Goal: Obtain resource: Download file/media

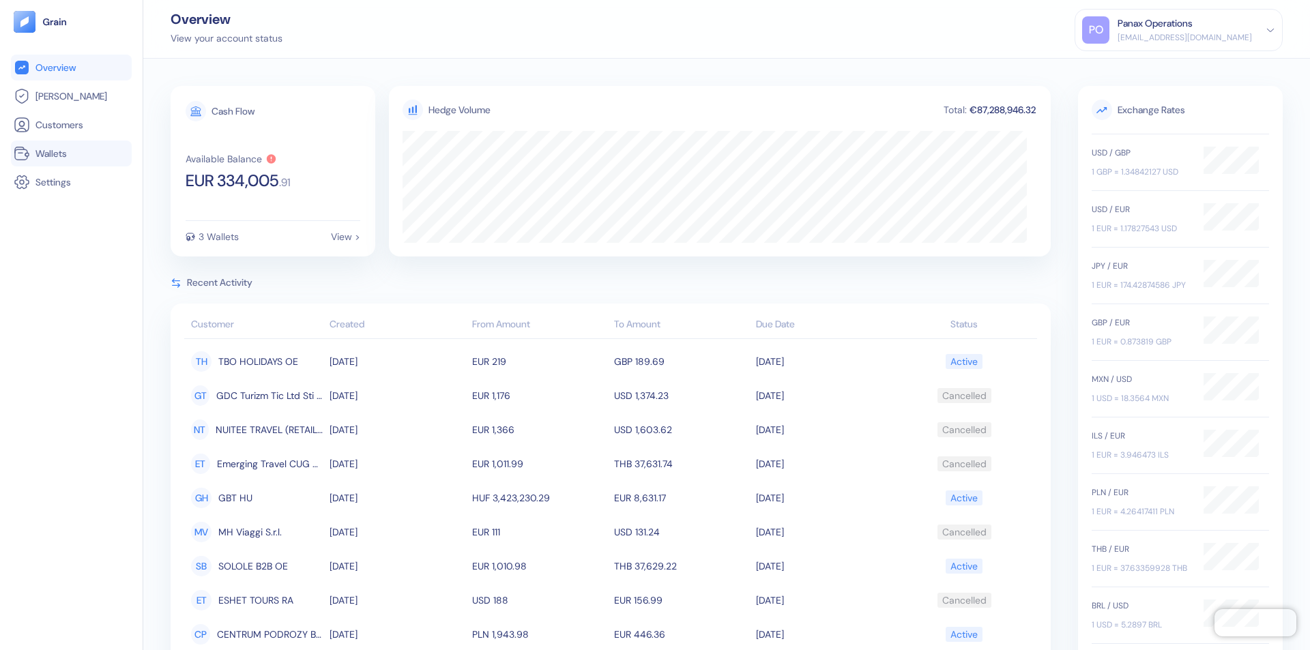
click at [71, 153] on link "Wallets" at bounding box center [71, 153] width 115 height 16
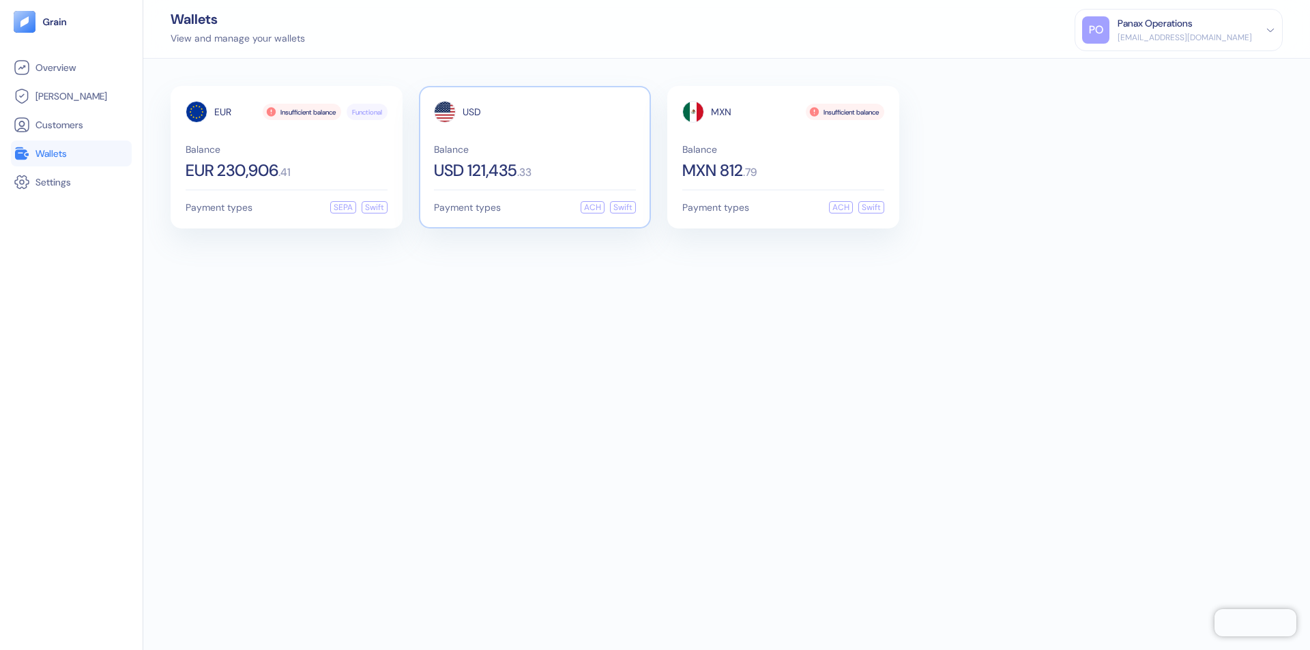
click at [471, 112] on span "USD" at bounding box center [471, 112] width 18 height 10
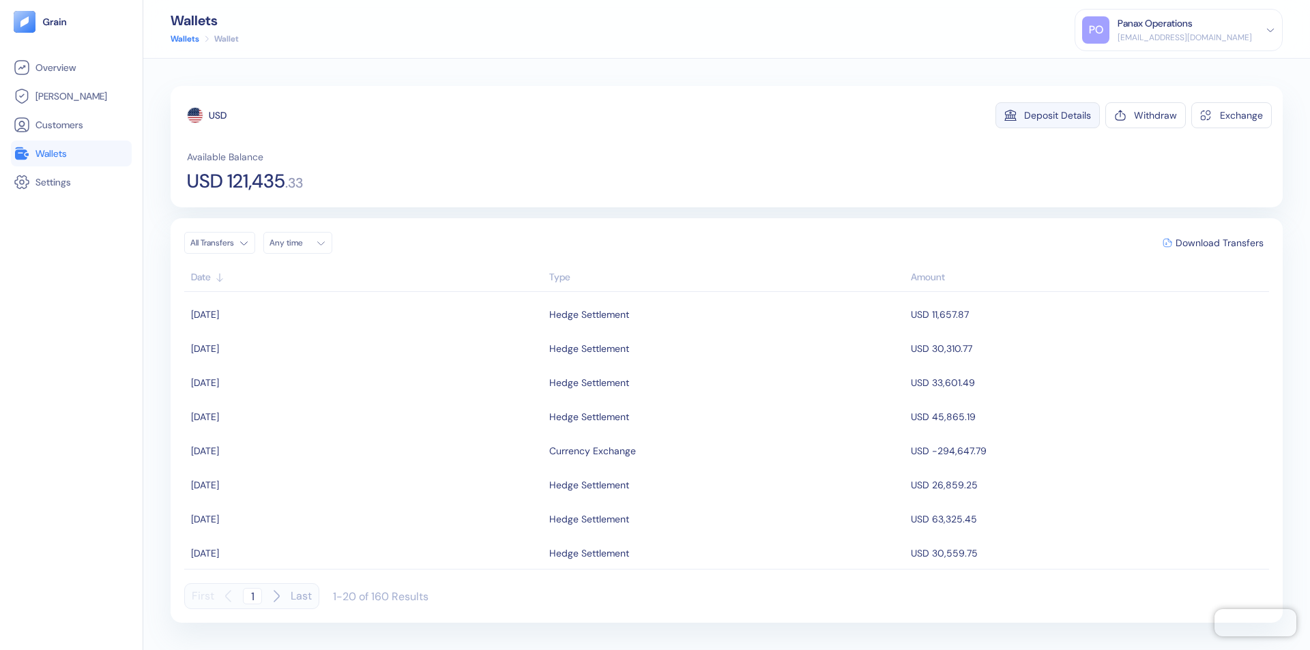
click at [1057, 115] on div "Deposit Details" at bounding box center [1057, 116] width 67 height 10
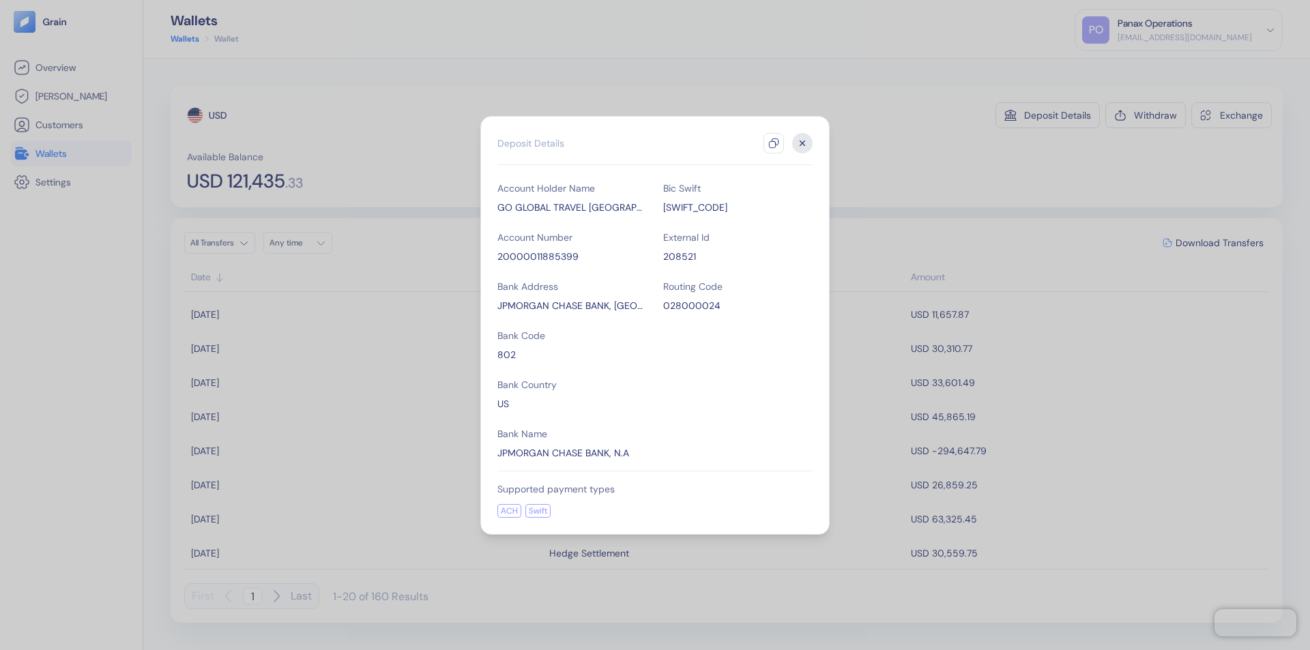
click at [774, 143] on icon "button" at bounding box center [773, 143] width 11 height 11
click at [802, 143] on icon "button" at bounding box center [802, 143] width 5 height 5
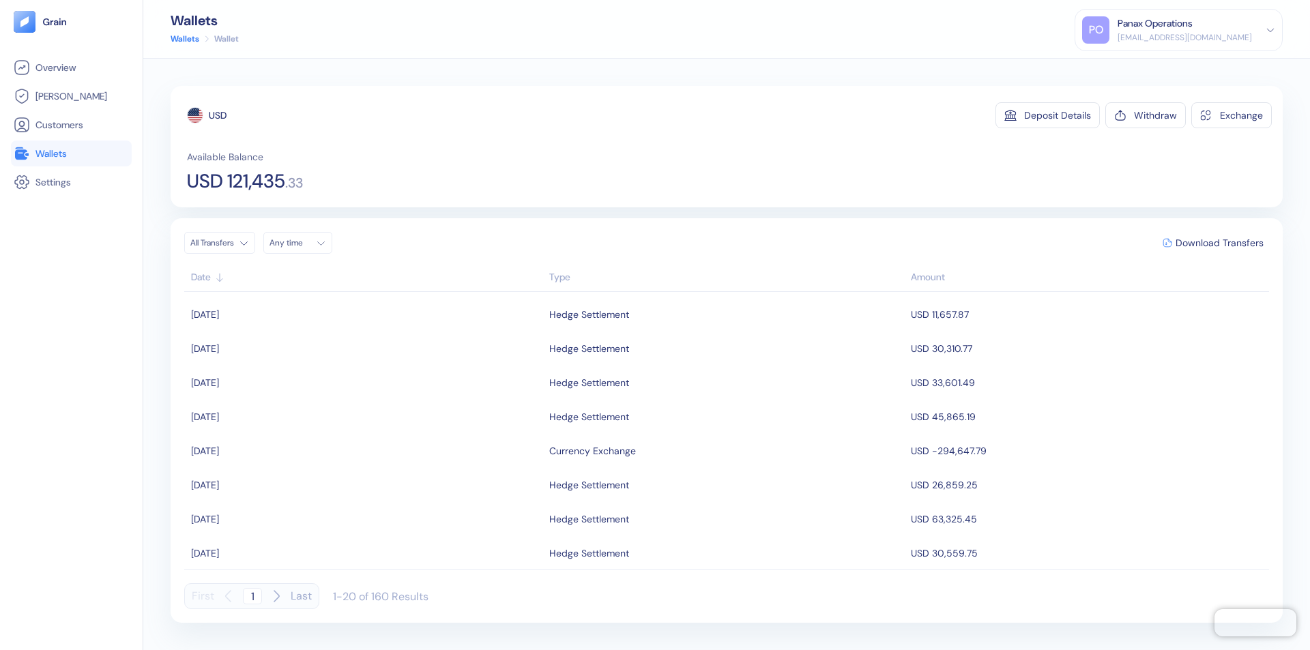
click at [302, 243] on div "Any time" at bounding box center [289, 242] width 41 height 11
click at [317, 370] on button "24" at bounding box center [316, 370] width 16 height 16
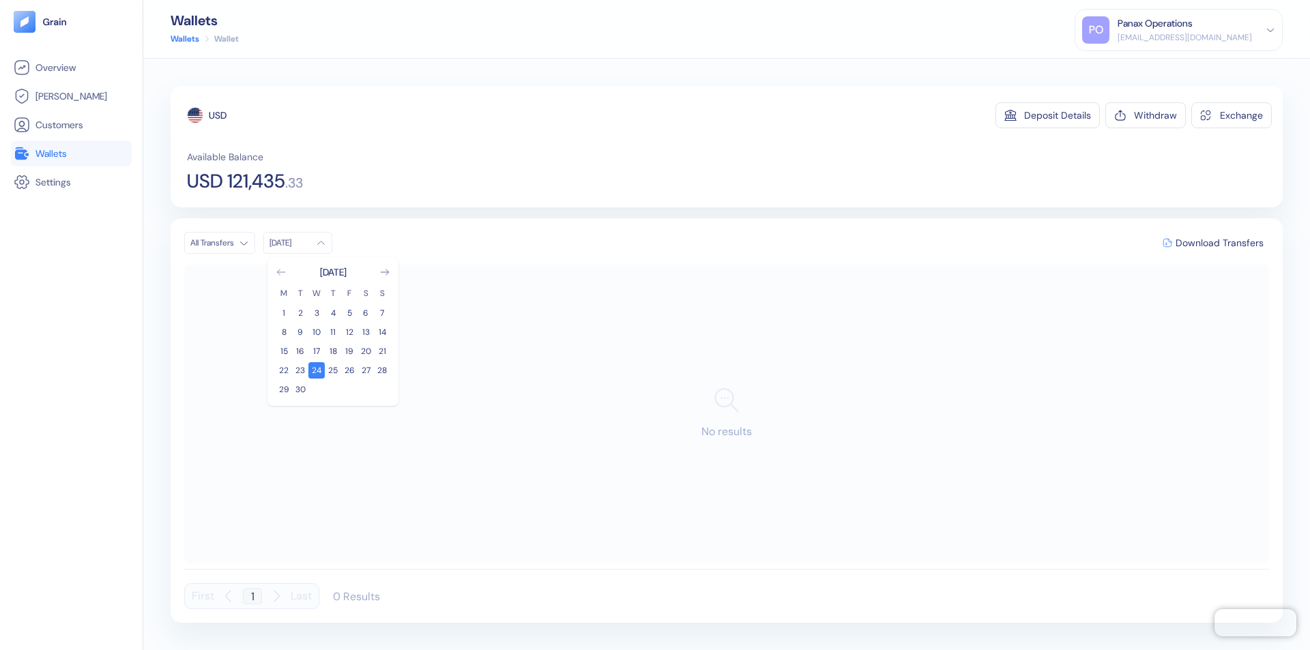
click at [281, 272] on icon "Go to previous month" at bounding box center [281, 271] width 8 height 5
click at [284, 390] on button "25" at bounding box center [284, 389] width 16 height 16
click at [218, 115] on div "USD" at bounding box center [218, 115] width 18 height 14
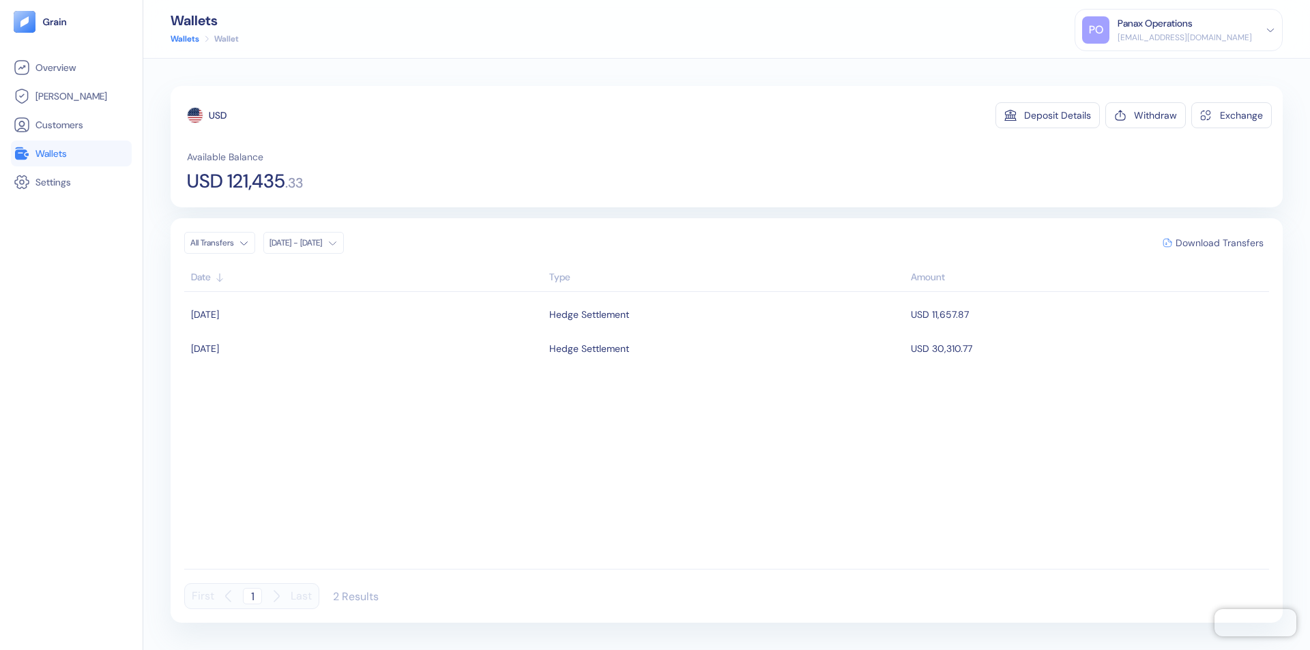
click at [1219, 243] on span "Download Transfers" at bounding box center [1219, 243] width 88 height 10
click at [71, 153] on link "Wallets" at bounding box center [71, 153] width 115 height 16
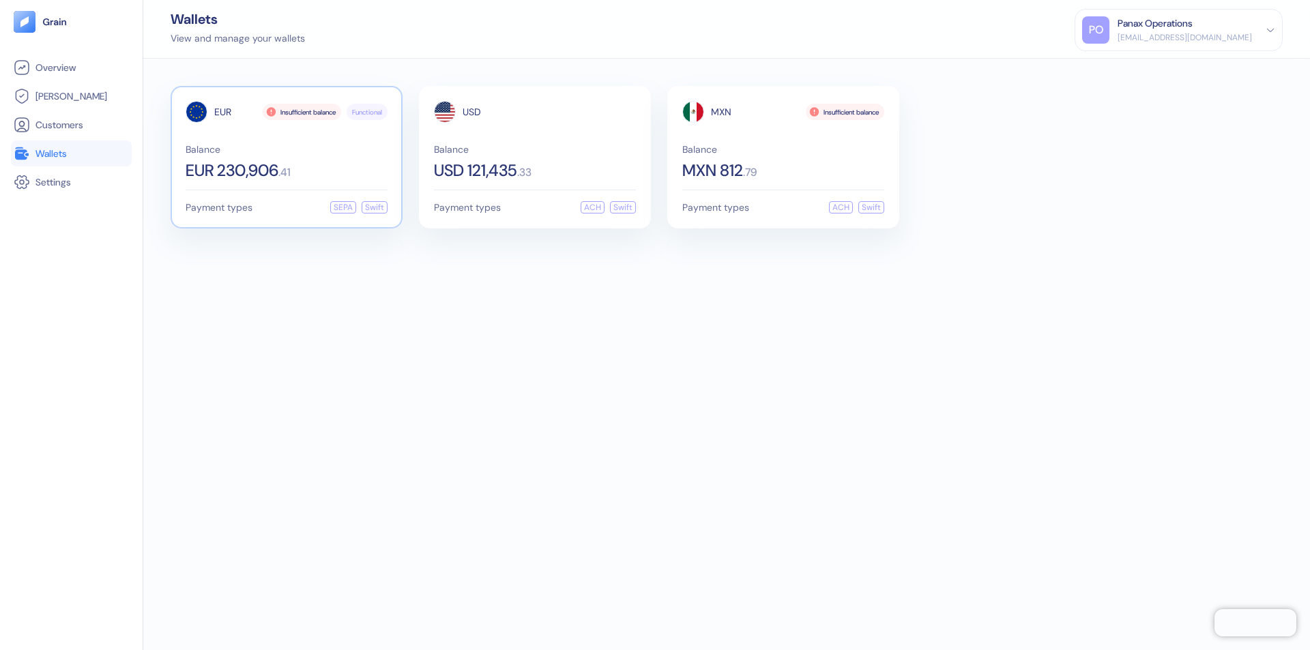
click at [222, 112] on span "EUR" at bounding box center [222, 112] width 17 height 10
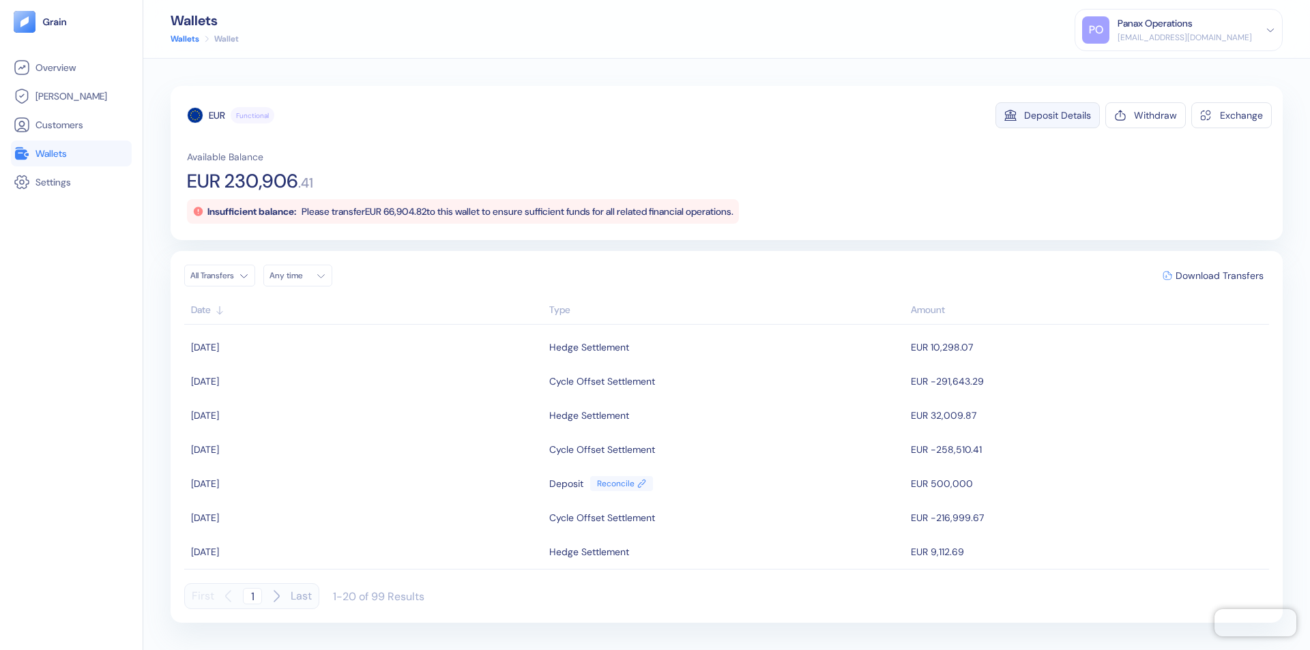
click at [1057, 115] on div "Deposit Details" at bounding box center [1057, 116] width 67 height 10
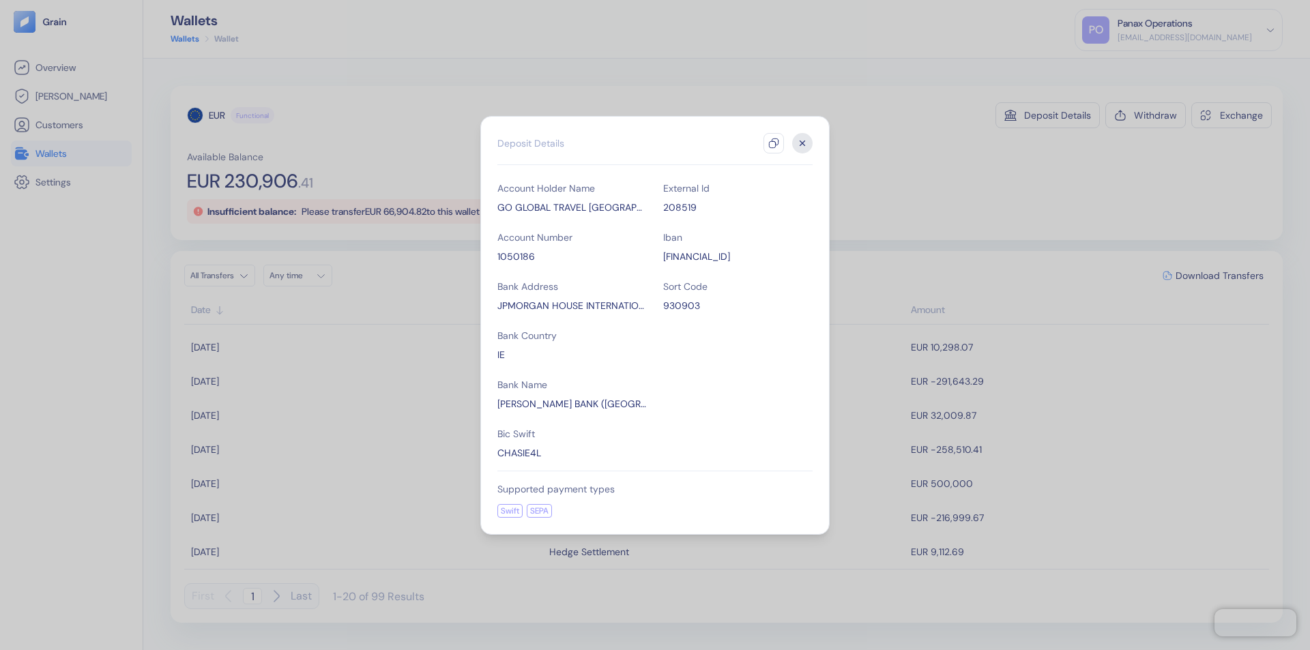
click at [774, 143] on icon "button" at bounding box center [773, 143] width 11 height 11
click at [802, 143] on icon "button" at bounding box center [802, 143] width 5 height 5
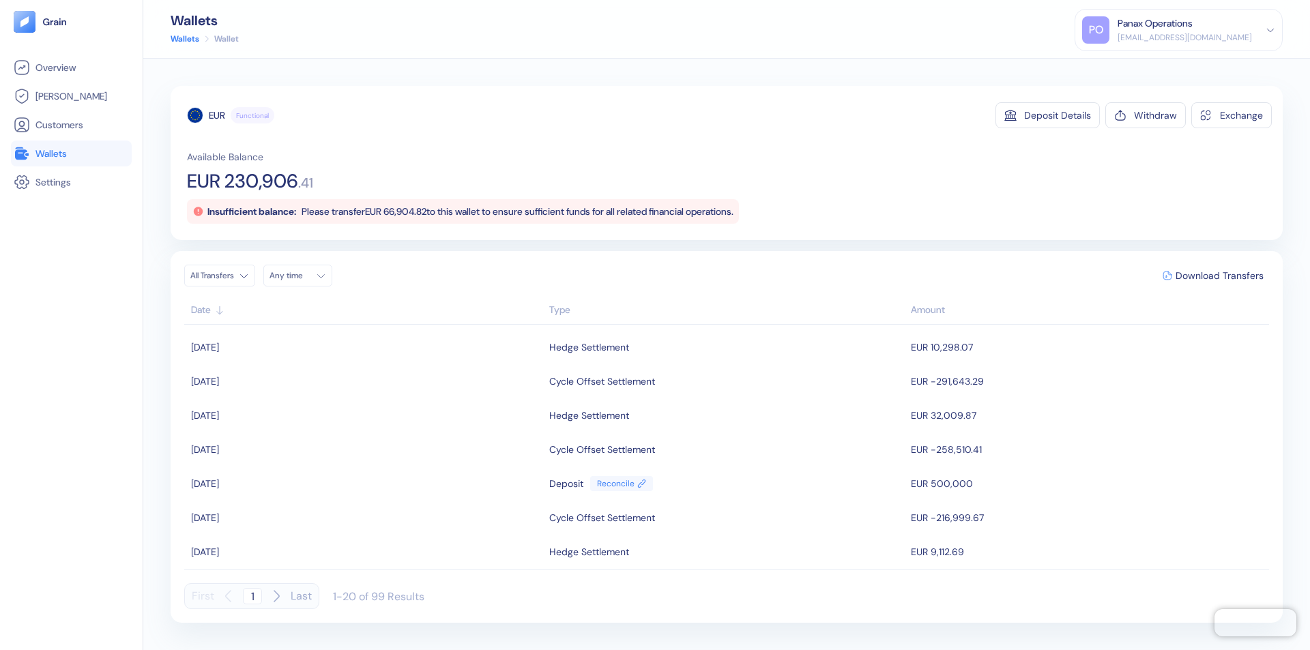
click at [302, 276] on div "Any time" at bounding box center [289, 275] width 41 height 11
click at [317, 403] on button "24" at bounding box center [316, 403] width 16 height 16
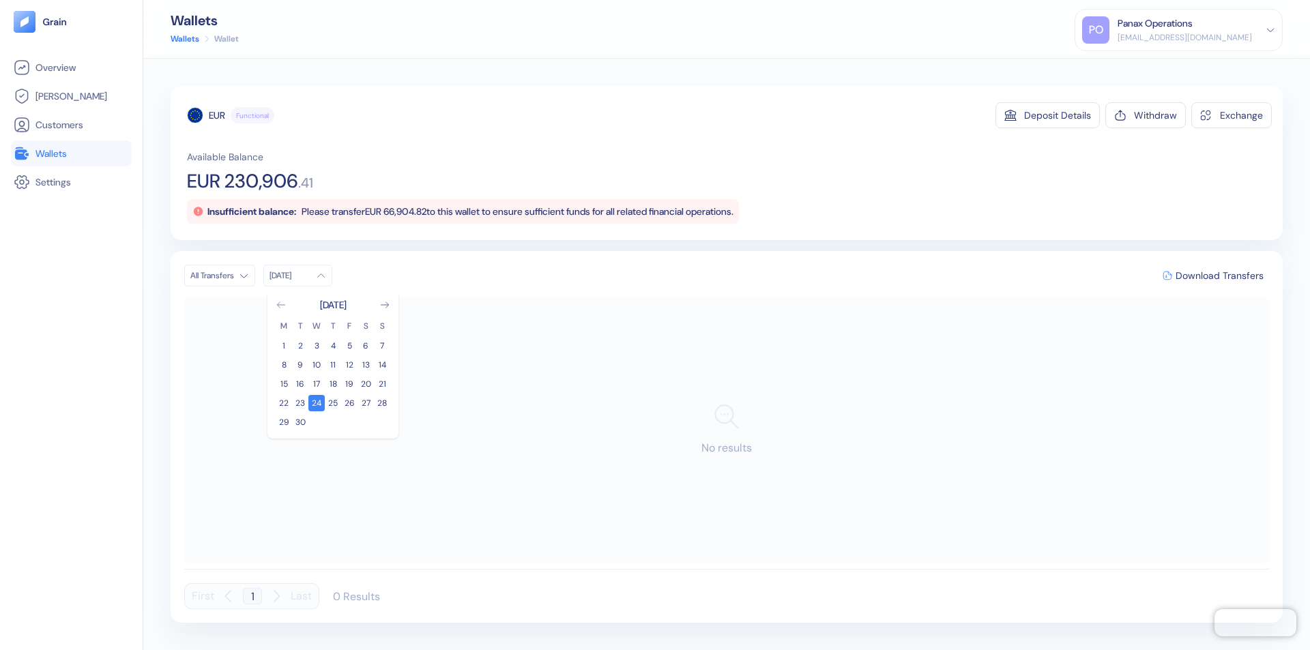
click at [281, 305] on icon "Go to previous month" at bounding box center [281, 304] width 8 height 5
click at [284, 422] on button "25" at bounding box center [284, 422] width 16 height 16
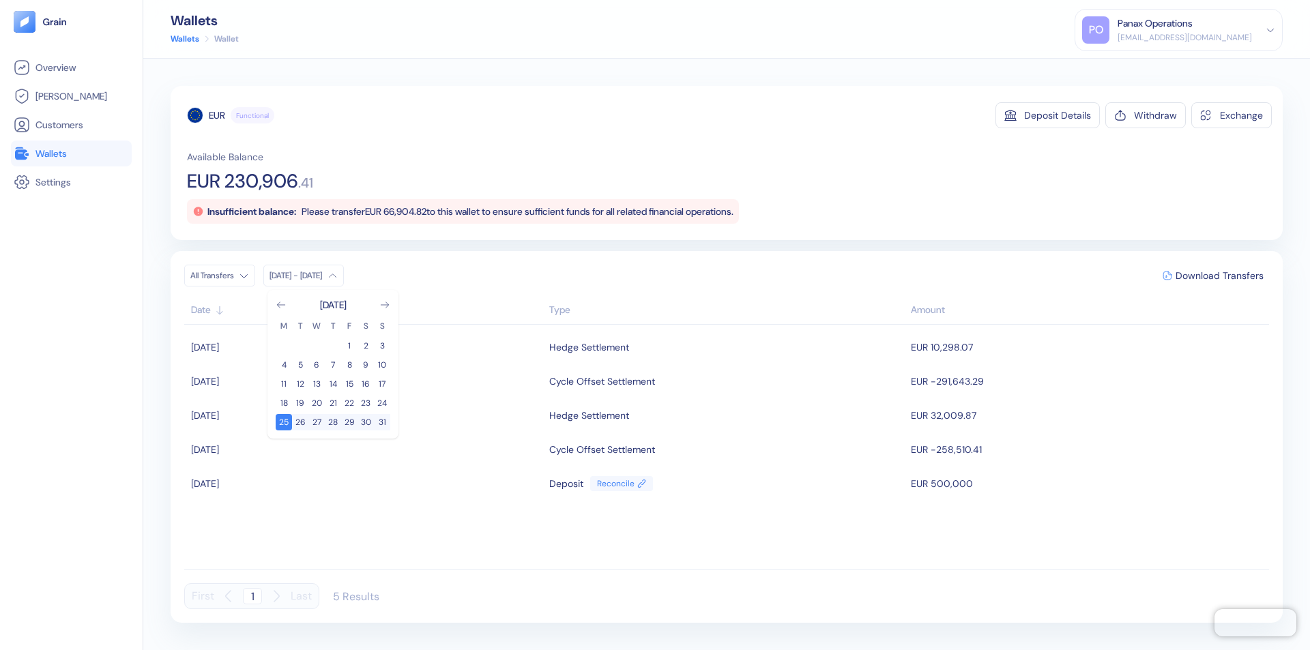
click at [217, 115] on div "EUR" at bounding box center [217, 115] width 16 height 14
click at [1219, 276] on span "Download Transfers" at bounding box center [1219, 276] width 88 height 10
click at [71, 153] on link "Wallets" at bounding box center [71, 153] width 115 height 16
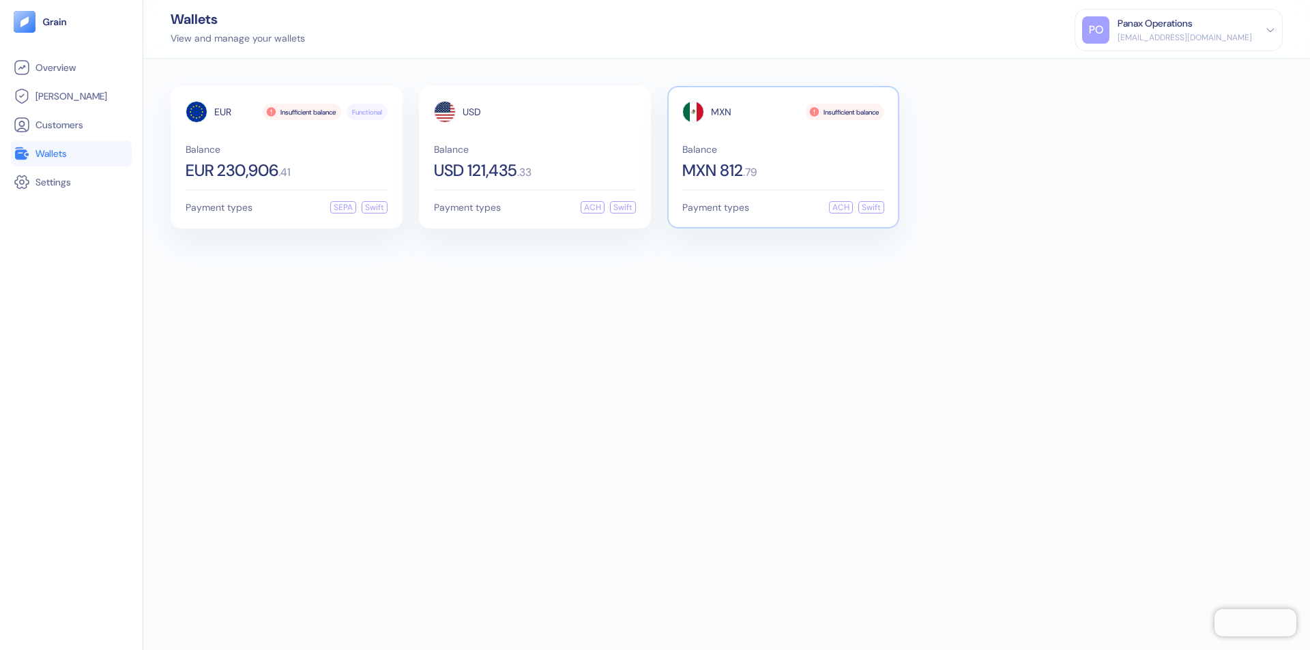
click at [721, 112] on span "MXN" at bounding box center [721, 112] width 20 height 10
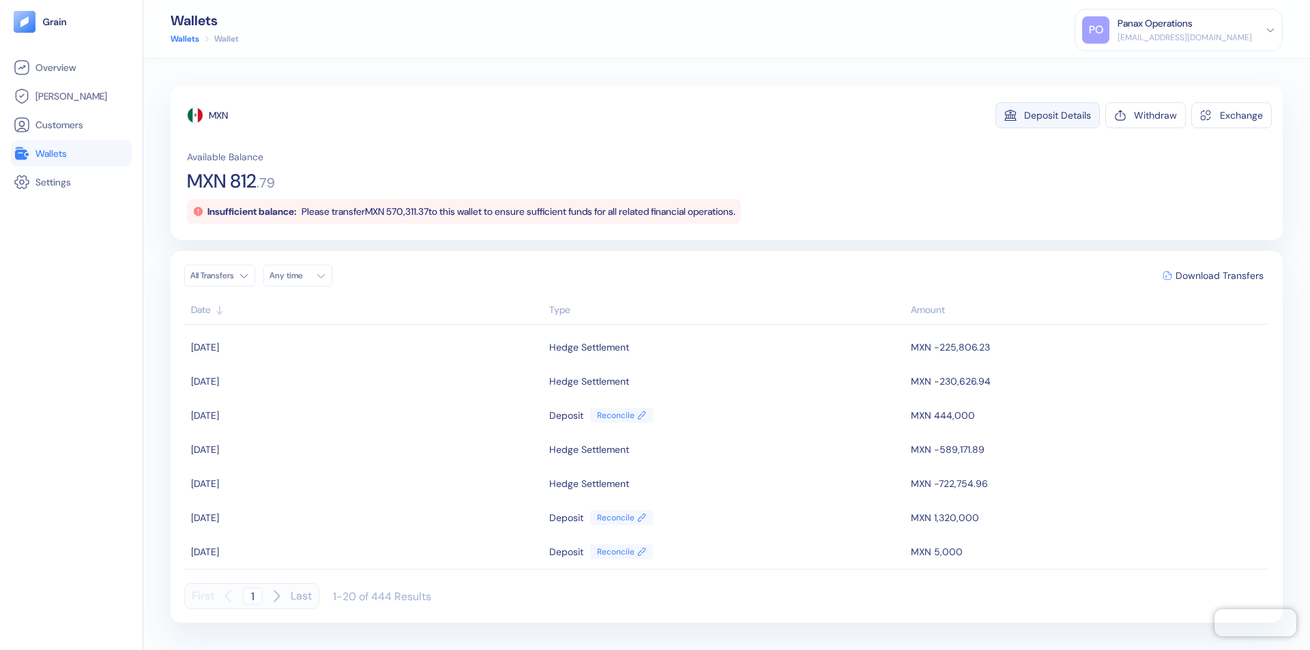
click at [1057, 115] on div "Deposit Details" at bounding box center [1057, 116] width 67 height 10
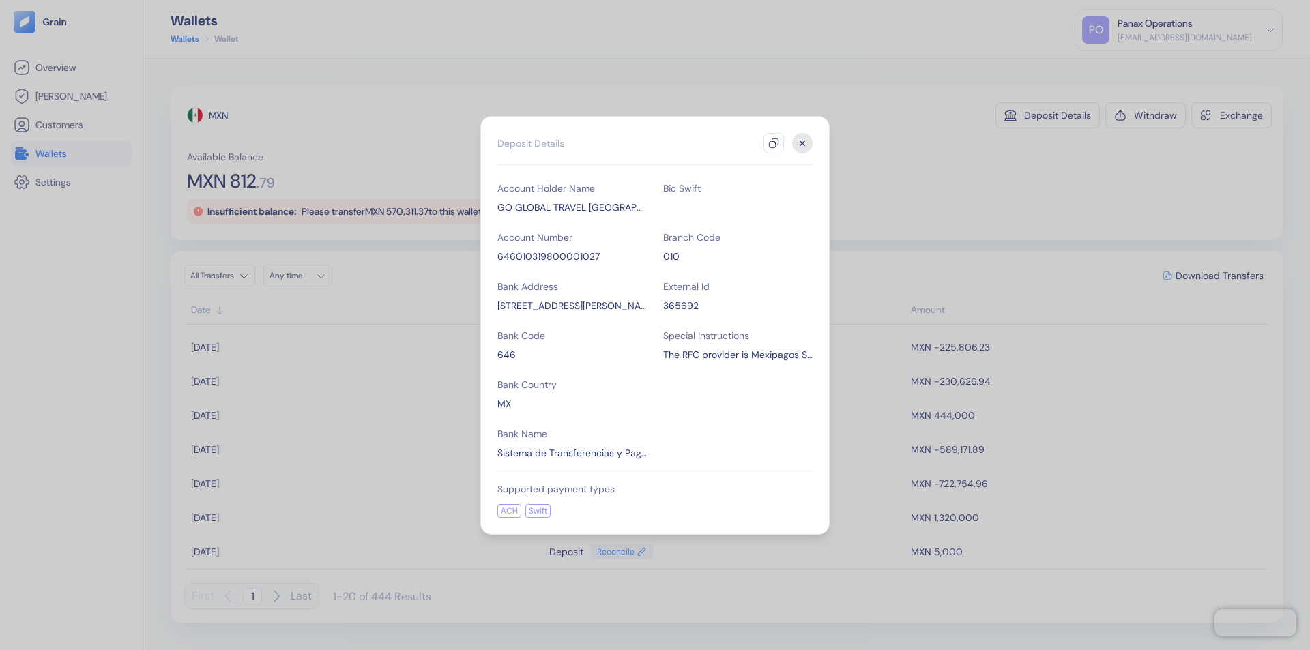
click at [774, 143] on icon "button" at bounding box center [773, 143] width 11 height 11
click at [802, 143] on icon "button" at bounding box center [802, 143] width 5 height 5
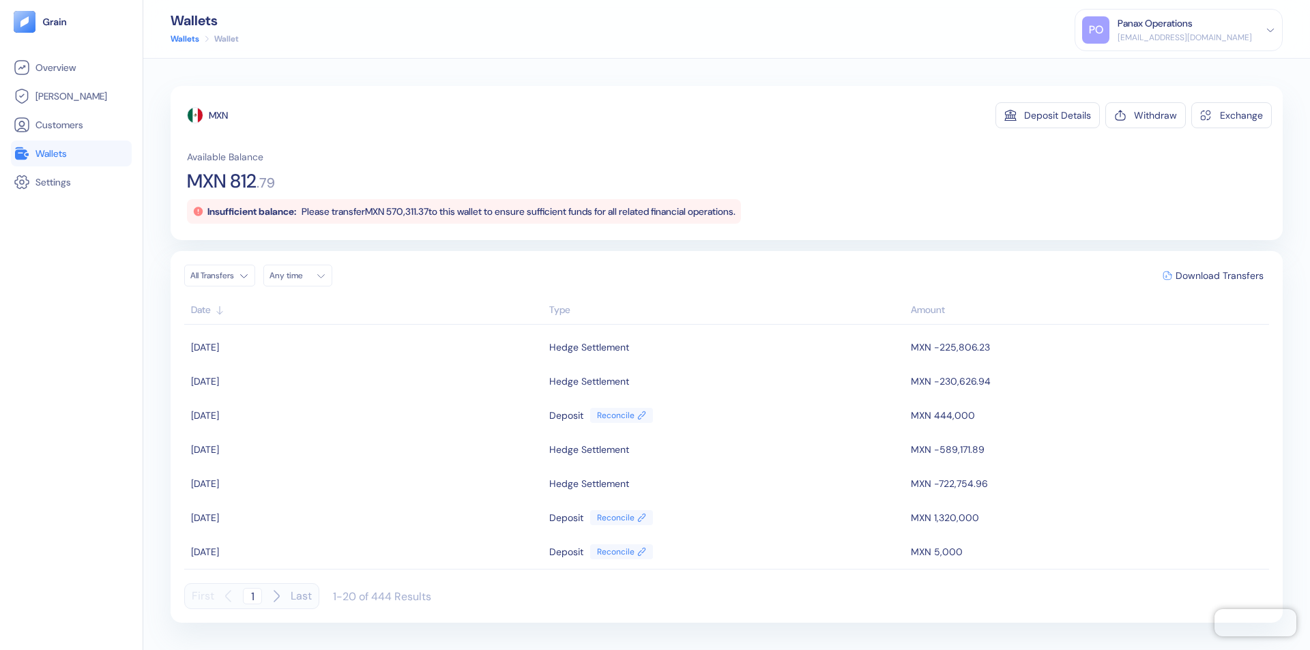
click at [302, 276] on div "Any time" at bounding box center [289, 275] width 41 height 11
click at [317, 403] on button "24" at bounding box center [316, 403] width 16 height 16
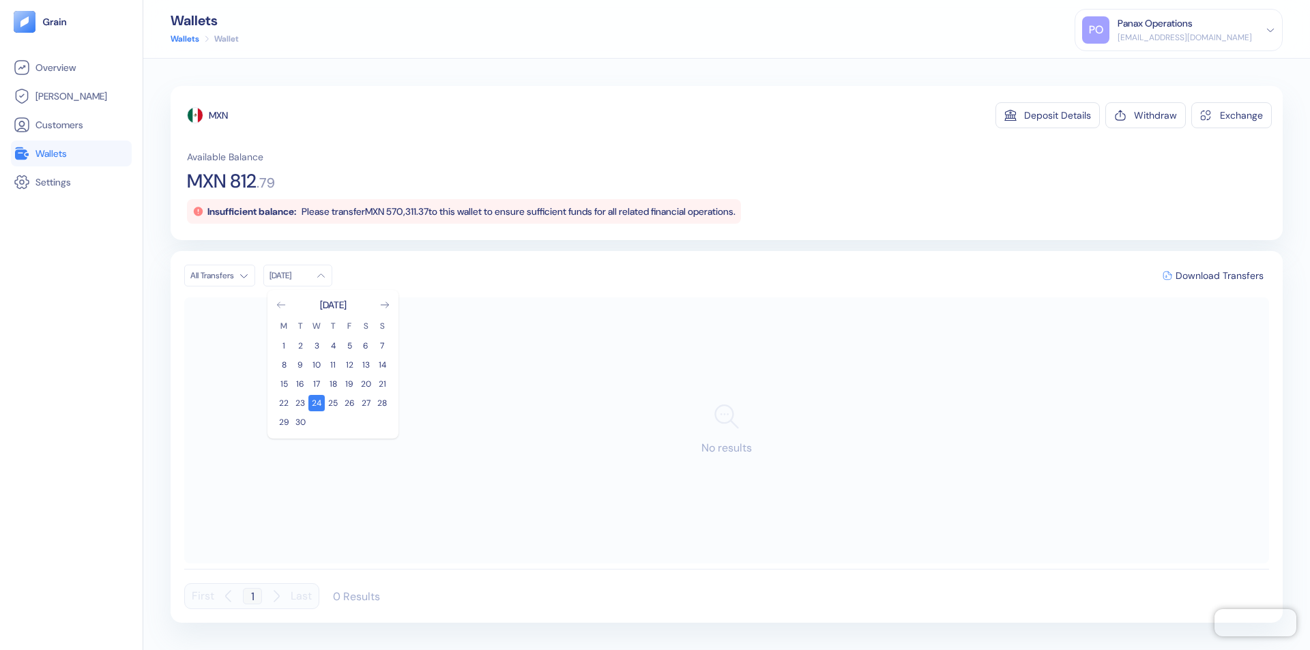
click at [281, 305] on icon "Go to previous month" at bounding box center [281, 304] width 8 height 5
click at [284, 422] on button "25" at bounding box center [284, 422] width 16 height 16
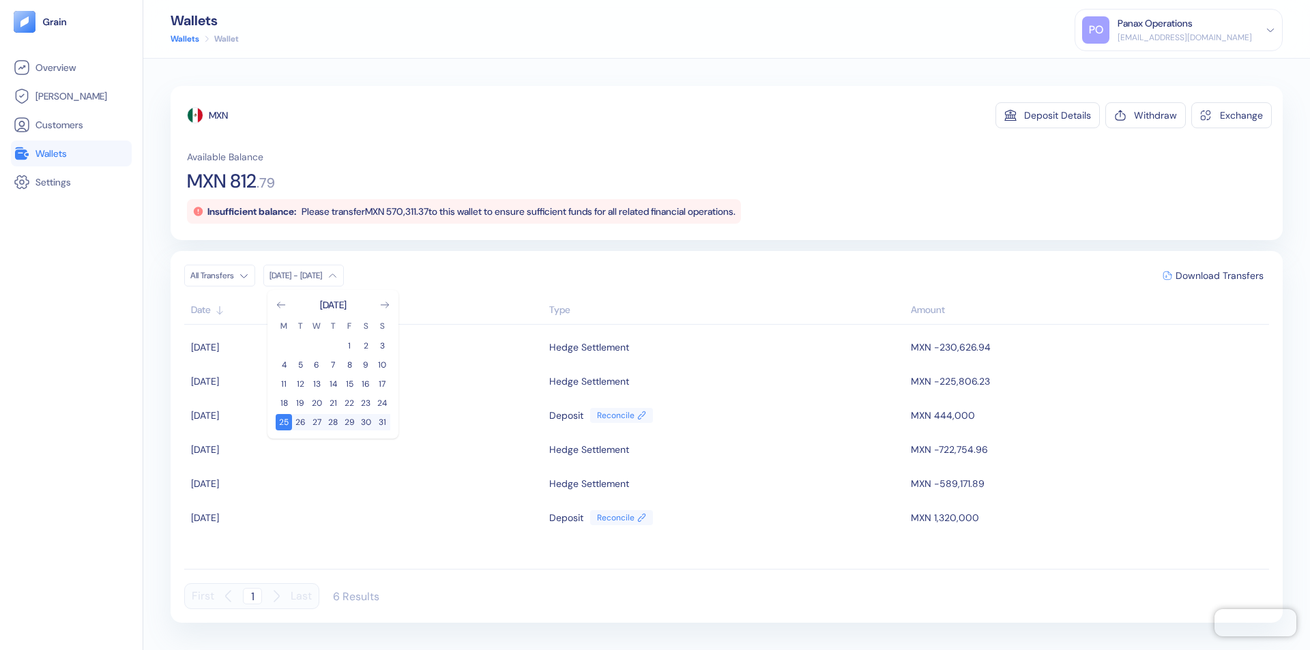
click at [219, 115] on div "MXN" at bounding box center [218, 115] width 19 height 14
click at [1219, 276] on span "Download Transfers" at bounding box center [1219, 276] width 88 height 10
click at [1192, 30] on div "Panax Operations" at bounding box center [1154, 23] width 75 height 14
click at [1137, 68] on div "Sign Out" at bounding box center [1119, 68] width 38 height 14
